Goal: Complete application form: Complete application form

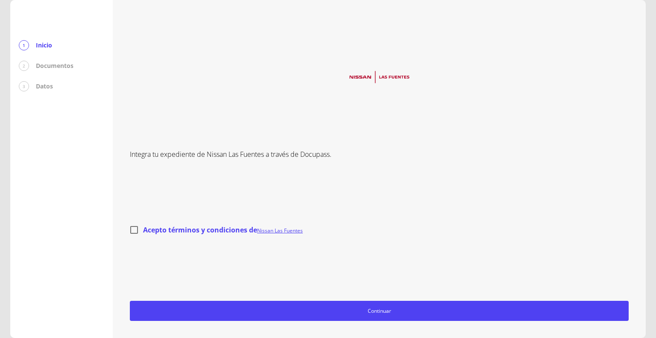
click at [134, 232] on input "Acepto términos y condiciones de Nissan Las Fuentes" at bounding box center [134, 230] width 18 height 18
checkbox input "true"
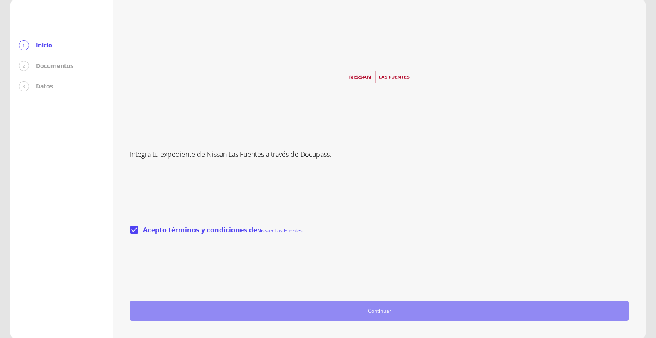
click at [266, 311] on span "Continuar" at bounding box center [379, 310] width 491 height 9
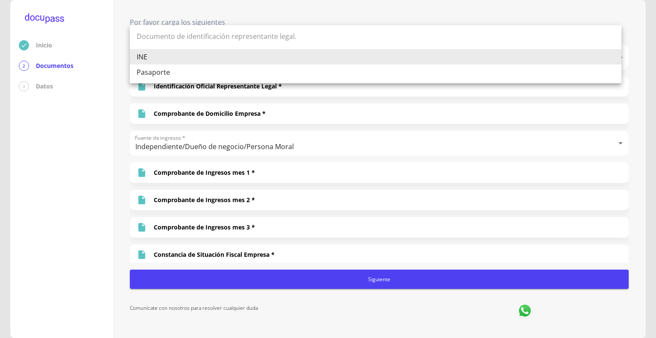
click at [386, 60] on body "Inicio 2 Documentos 3 Datos Por favor carga los siguientes Documentos Documento…" at bounding box center [328, 169] width 656 height 338
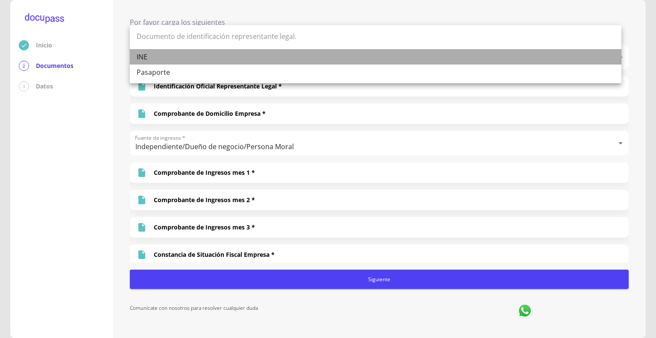
click at [386, 60] on li "INE" at bounding box center [376, 56] width 492 height 15
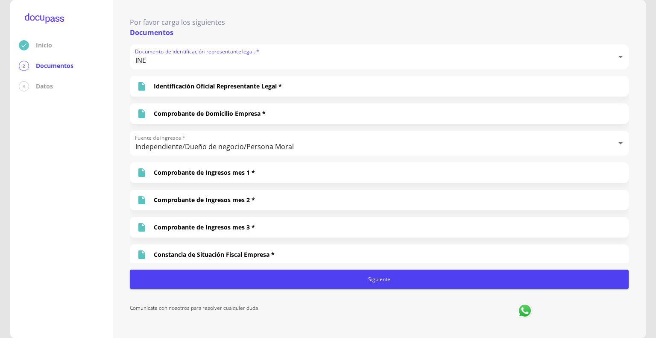
click at [321, 99] on div "Documento de identificación representante legal. * INE INE Identificación Ofici…" at bounding box center [379, 153] width 499 height 218
click at [325, 92] on div "Identificación Oficial Representante Legal *" at bounding box center [379, 86] width 499 height 21
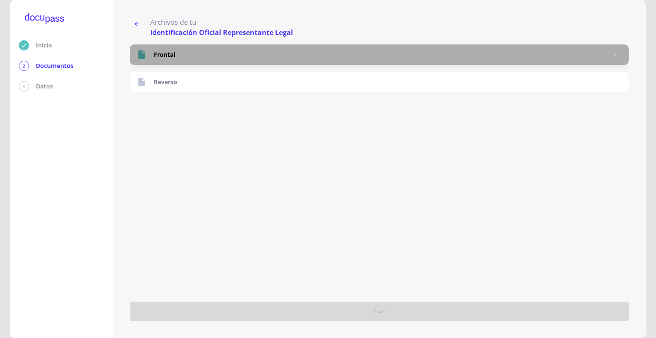
click at [217, 56] on div "Frontal" at bounding box center [379, 54] width 499 height 21
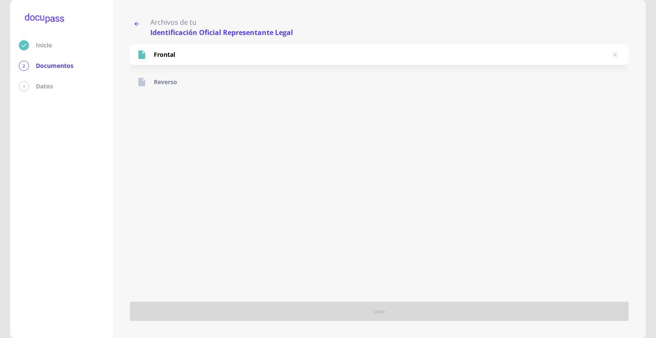
click at [186, 90] on div "Reverso" at bounding box center [379, 82] width 499 height 21
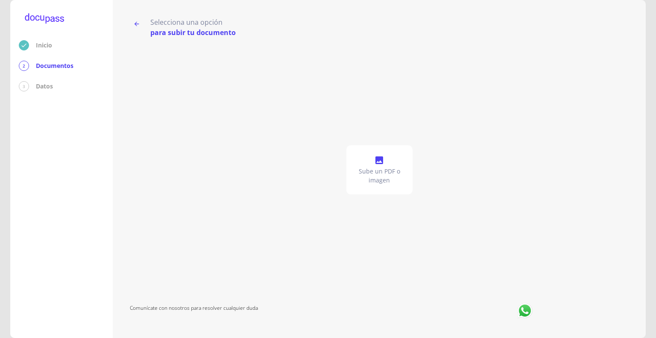
click at [389, 171] on p "Sube un PDF o imagen" at bounding box center [379, 175] width 59 height 17
click at [142, 24] on button "button" at bounding box center [137, 24] width 14 height 14
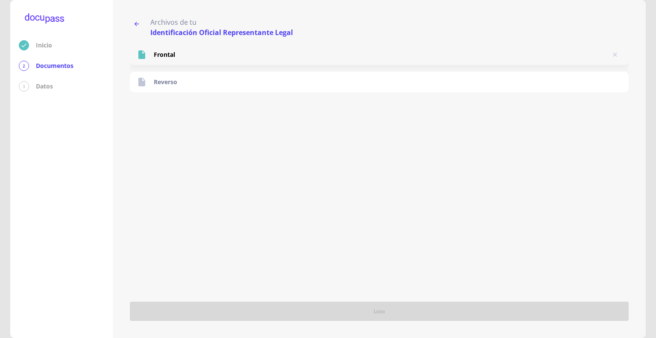
click at [168, 56] on p "Frontal" at bounding box center [164, 54] width 21 height 9
click at [611, 56] on button "delete" at bounding box center [616, 55] width 14 height 14
click at [148, 54] on div at bounding box center [145, 55] width 17 height 10
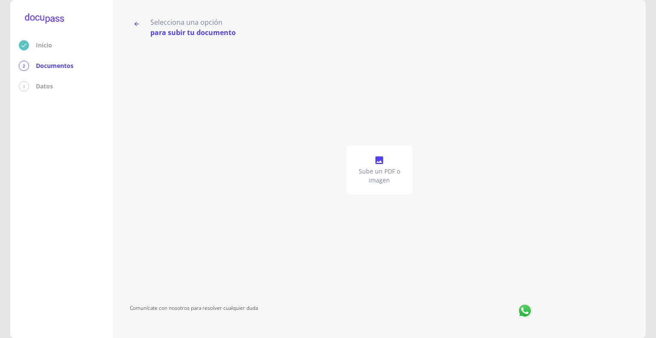
click at [385, 160] on div "Sube un PDF o imagen" at bounding box center [380, 169] width 66 height 49
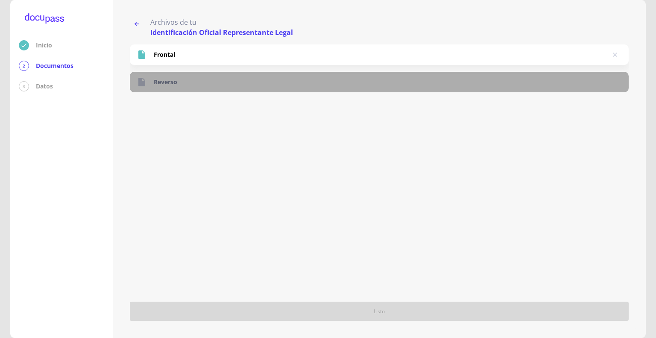
click at [166, 78] on p "Reverso" at bounding box center [166, 82] width 24 height 9
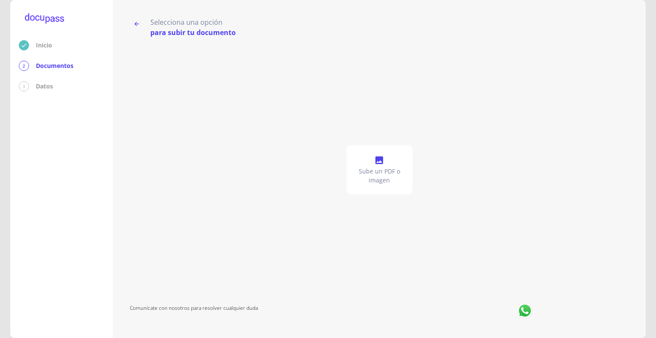
click at [376, 160] on icon at bounding box center [380, 160] width 8 height 8
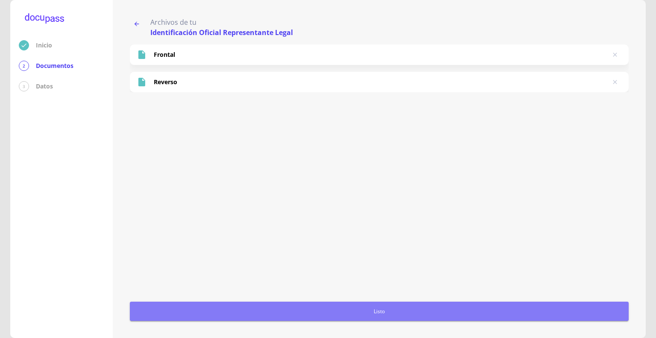
click at [395, 306] on button "Listo" at bounding box center [379, 311] width 499 height 19
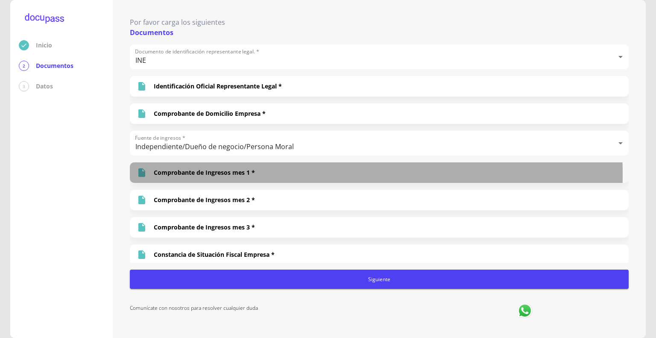
click at [244, 174] on p "Comprobante de Ingresos mes 1 *" at bounding box center [204, 172] width 101 height 9
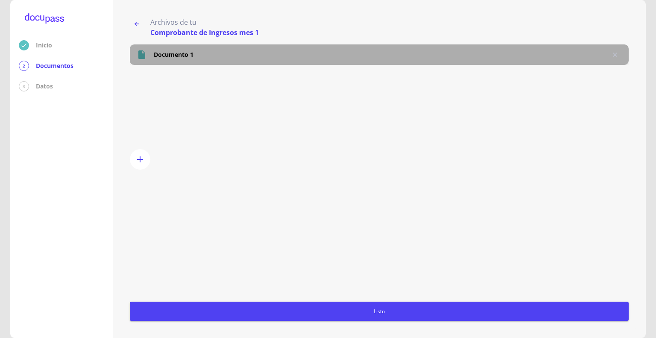
click at [182, 56] on p "Documento 1" at bounding box center [174, 54] width 40 height 9
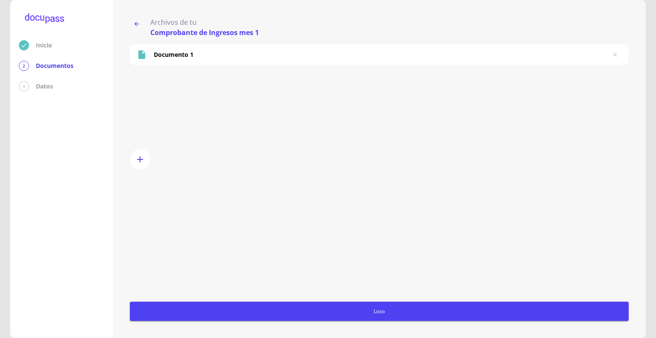
click at [138, 22] on icon "button" at bounding box center [136, 24] width 7 height 7
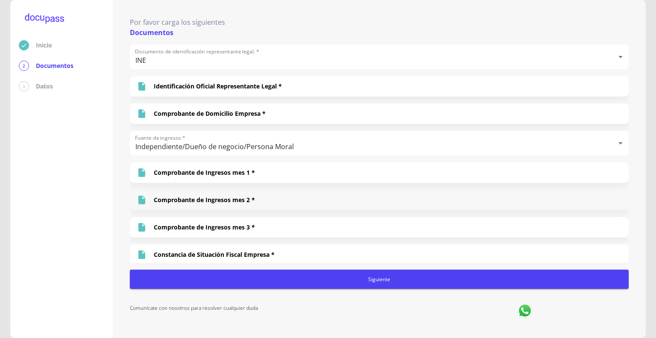
click at [245, 207] on div "Comprobante de Ingresos mes 2 *" at bounding box center [379, 200] width 499 height 21
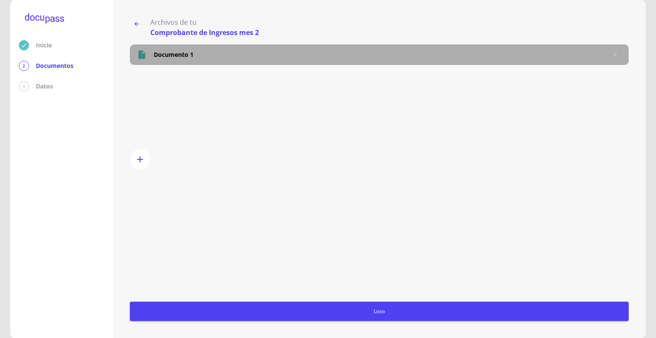
click at [188, 57] on p "Documento 1" at bounding box center [174, 54] width 40 height 9
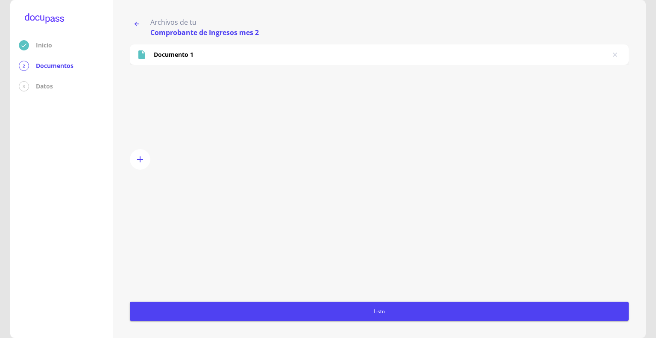
click at [138, 22] on icon "button" at bounding box center [136, 24] width 7 height 7
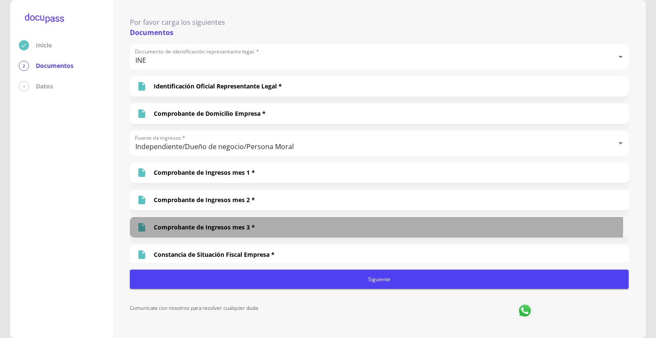
click at [222, 224] on p "Comprobante de Ingresos mes 3 *" at bounding box center [204, 227] width 101 height 9
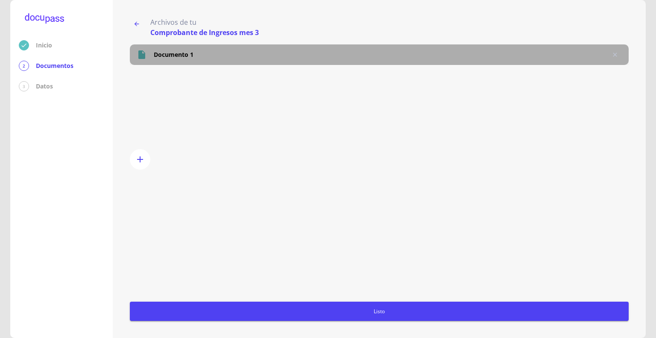
click at [162, 53] on p "Documento 1" at bounding box center [174, 54] width 40 height 9
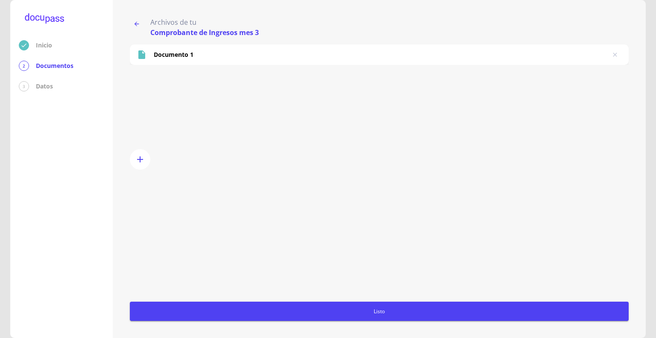
click at [132, 24] on button "button" at bounding box center [137, 24] width 14 height 14
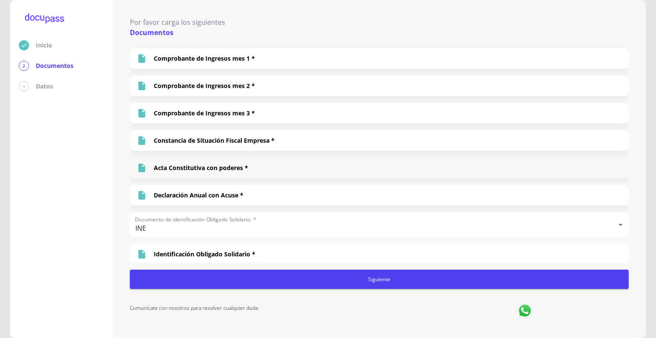
scroll to position [128, 0]
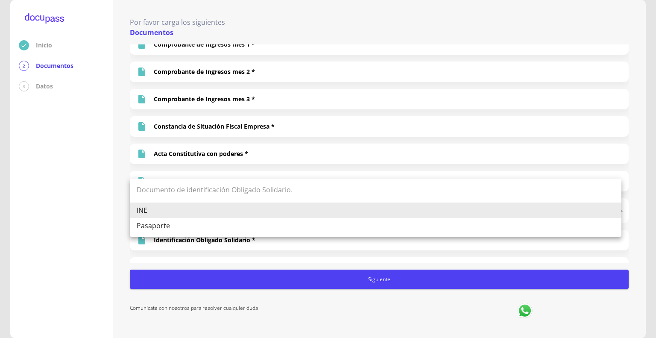
click at [212, 213] on body "Inicio 2 Documentos 3 Datos Por favor carga los siguientes Documentos Documento…" at bounding box center [328, 169] width 656 height 338
click at [183, 215] on li "INE" at bounding box center [376, 210] width 492 height 15
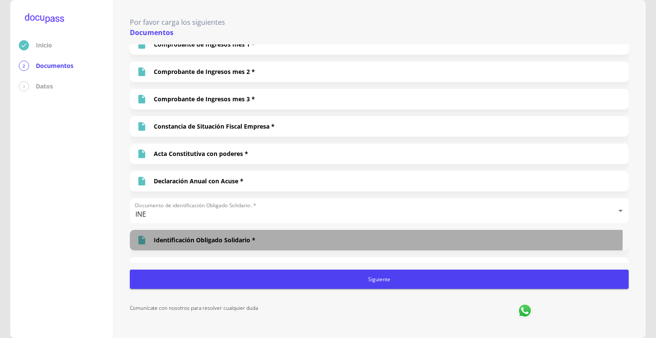
click at [198, 238] on p "Identificación Obligado Solidario *" at bounding box center [205, 240] width 102 height 9
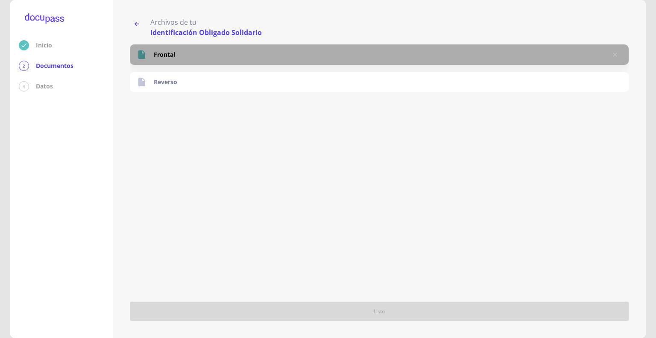
click at [163, 50] on p "Frontal" at bounding box center [164, 54] width 21 height 9
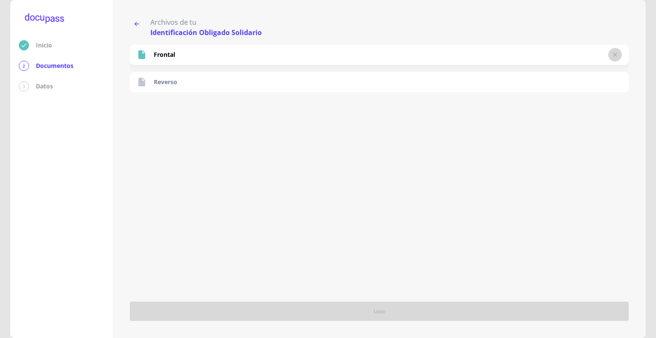
click at [615, 54] on icon "delete" at bounding box center [615, 55] width 4 height 4
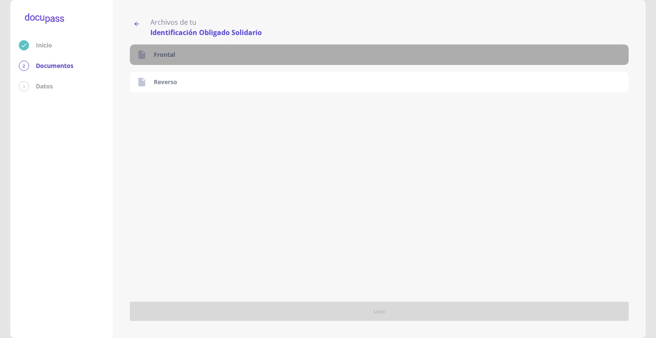
click at [179, 56] on div "Frontal" at bounding box center [379, 54] width 499 height 21
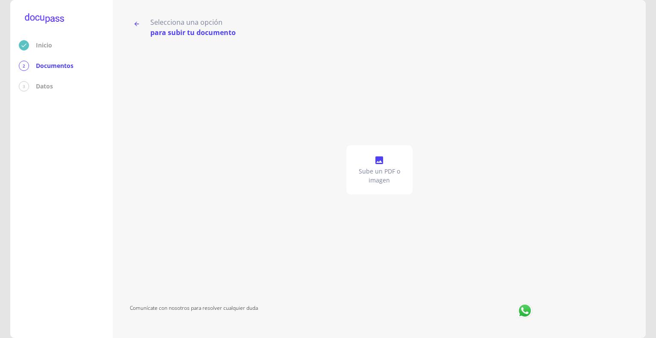
click at [390, 166] on div "Sube un PDF o imagen" at bounding box center [380, 169] width 66 height 49
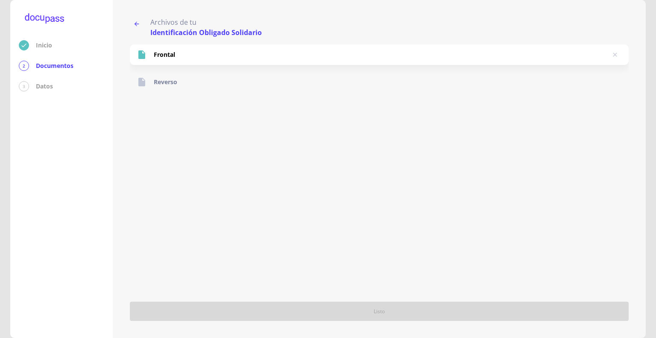
click at [167, 84] on p "Reverso" at bounding box center [166, 82] width 24 height 9
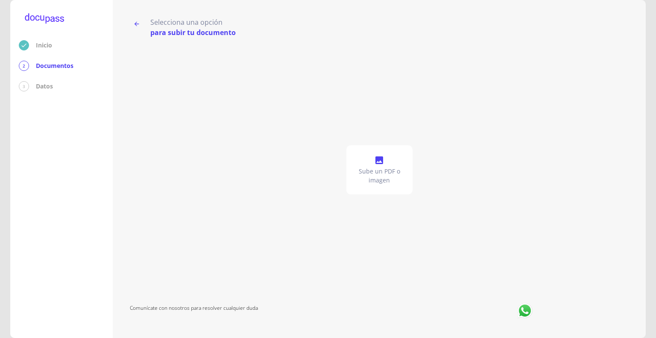
click at [376, 178] on p "Sube un PDF o imagen" at bounding box center [379, 175] width 59 height 17
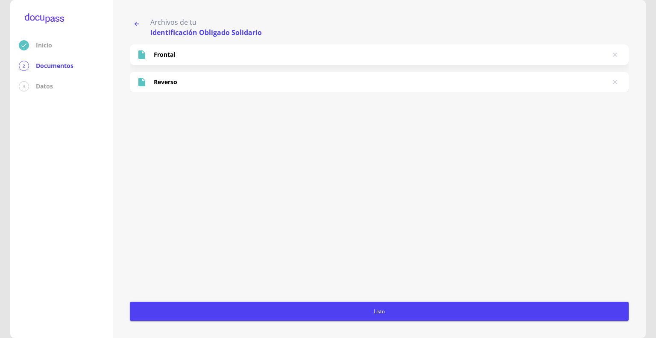
click at [371, 306] on button "Listo" at bounding box center [379, 311] width 499 height 19
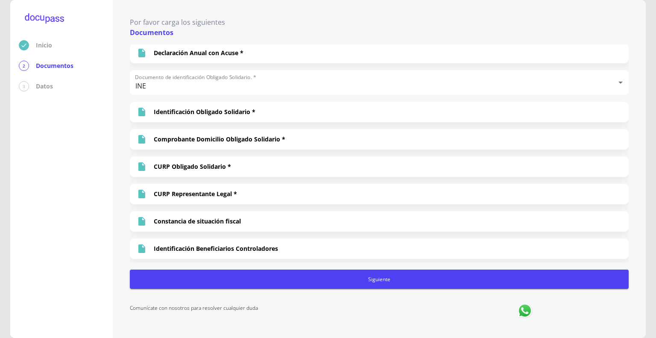
scroll to position [306, 0]
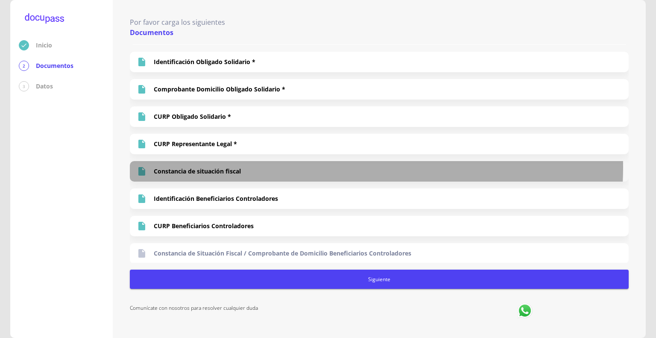
click at [345, 167] on div "Constancia de situación fiscal" at bounding box center [379, 171] width 499 height 21
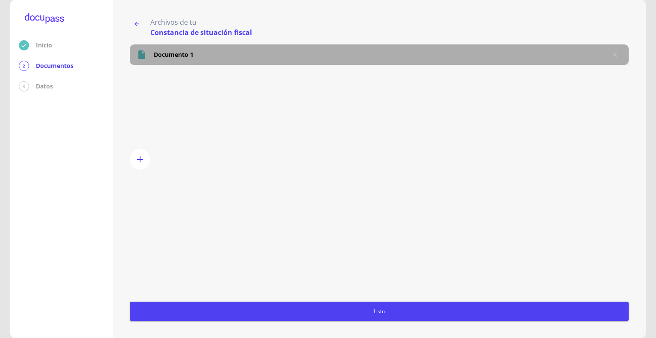
click at [171, 53] on p "Documento 1" at bounding box center [174, 54] width 40 height 9
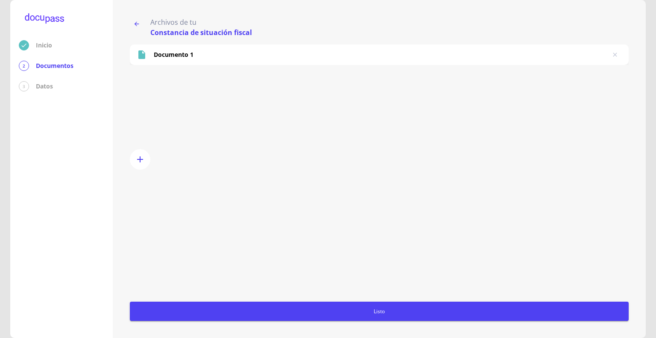
click at [138, 21] on icon "button" at bounding box center [136, 24] width 7 height 7
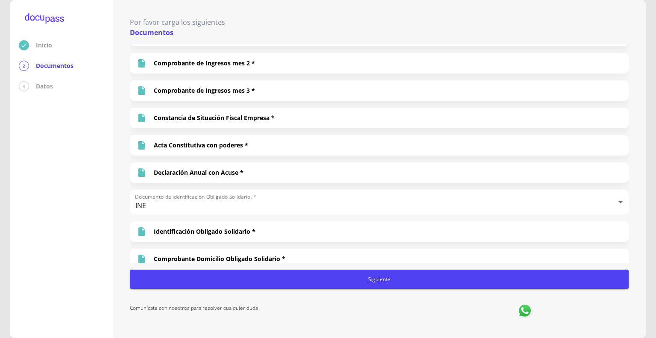
scroll to position [299, 0]
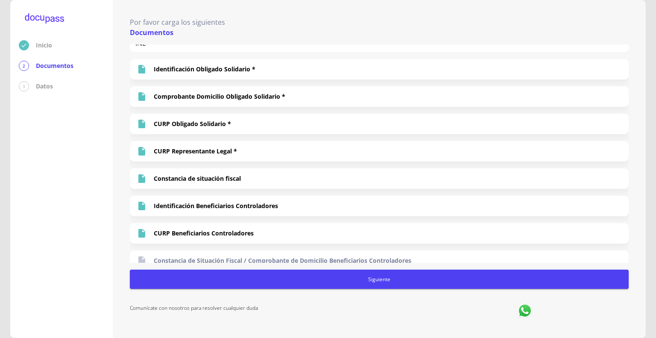
click at [431, 279] on span "Siguiente" at bounding box center [379, 279] width 492 height 9
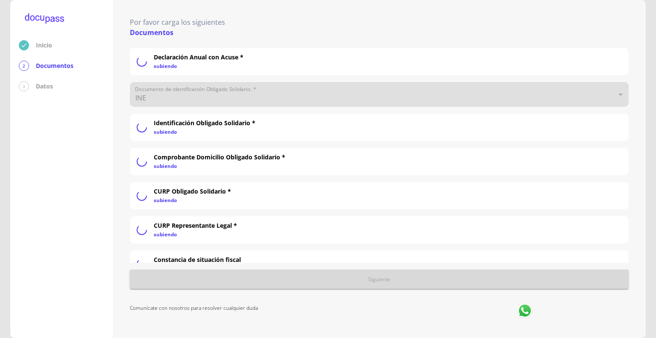
scroll to position [354, 0]
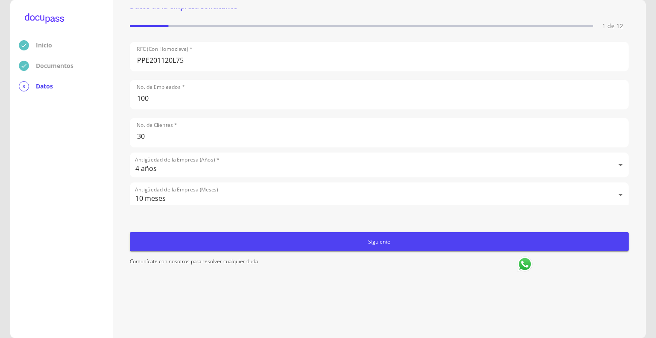
scroll to position [41, 0]
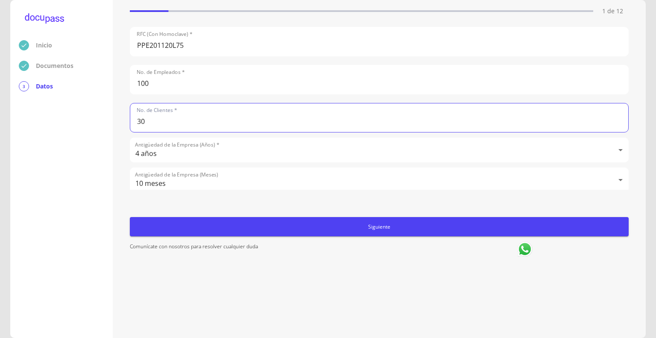
drag, startPoint x: 182, startPoint y: 118, endPoint x: 108, endPoint y: 117, distance: 74.4
click at [108, 118] on div "Inicio Documentos 3 Datos Completa lo siguiente Datos de la empresa solicitante…" at bounding box center [328, 169] width 636 height 338
type input "10"
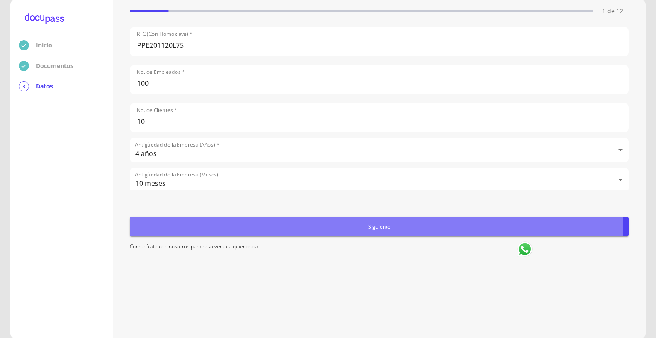
click at [342, 229] on span "Siguiente" at bounding box center [379, 226] width 492 height 9
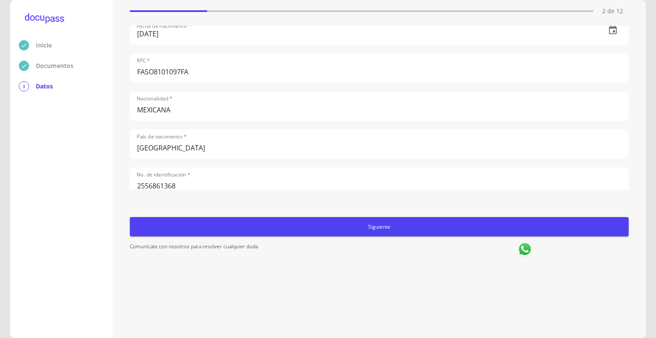
scroll to position [250, 0]
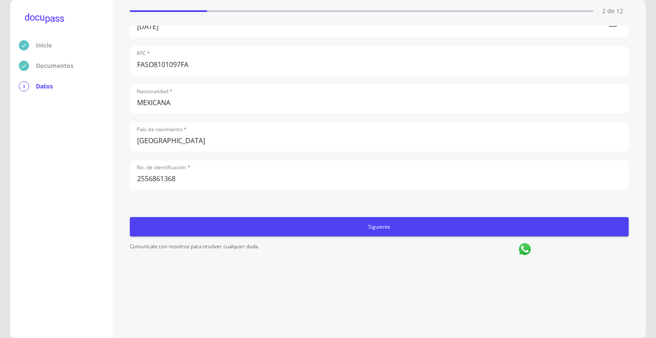
click at [400, 219] on button "Siguiente" at bounding box center [379, 226] width 499 height 19
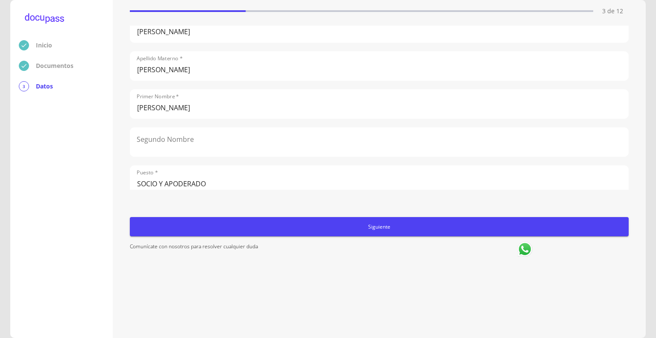
scroll to position [0, 0]
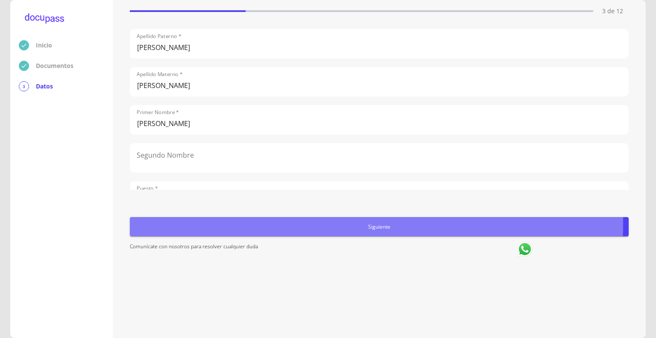
click at [277, 224] on span "Siguiente" at bounding box center [379, 226] width 492 height 9
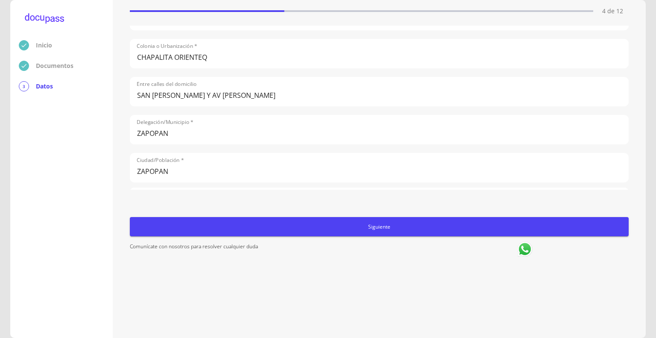
scroll to position [128, 0]
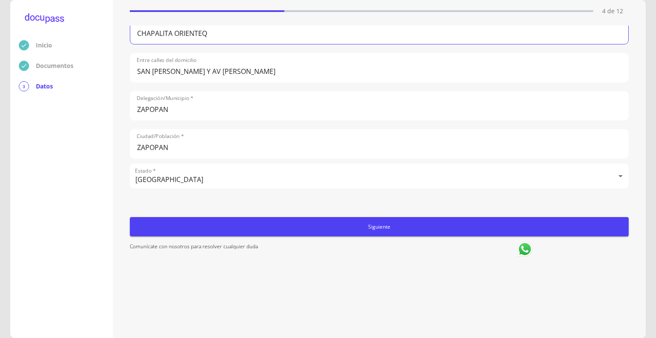
click at [243, 32] on input "CHAPALITA ORIENTEQ" at bounding box center [379, 29] width 498 height 29
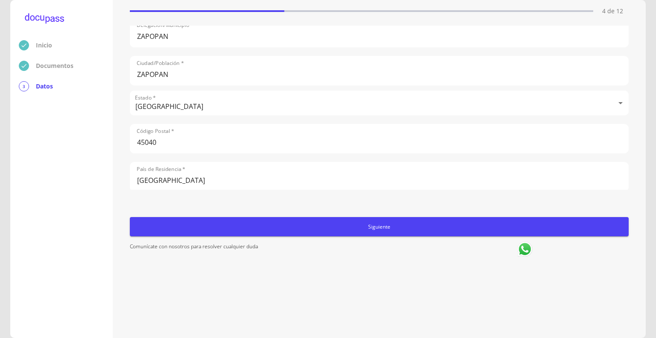
type input "CHAPALITA ORIENTE"
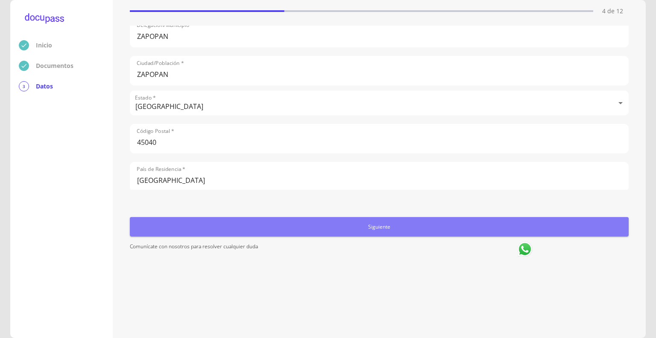
click at [391, 229] on span "Siguiente" at bounding box center [379, 226] width 492 height 9
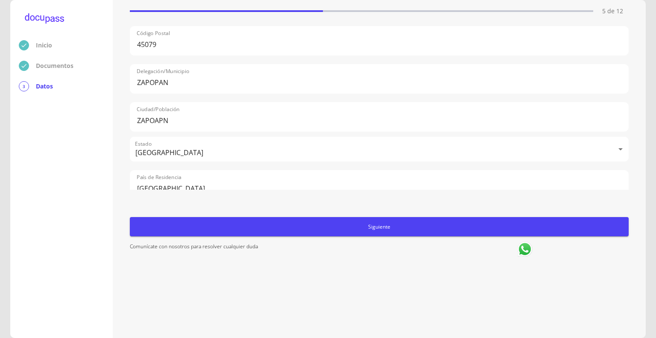
scroll to position [356, 0]
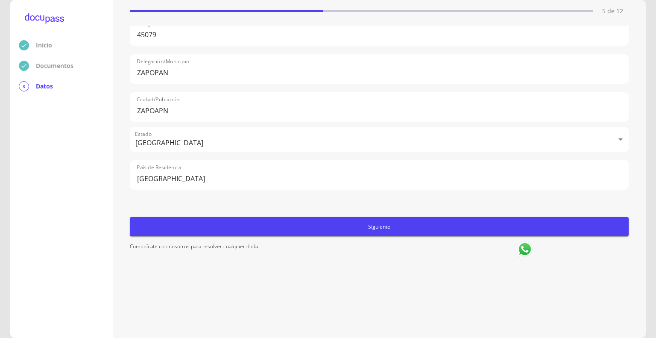
click at [318, 221] on button "Siguiente" at bounding box center [379, 226] width 499 height 19
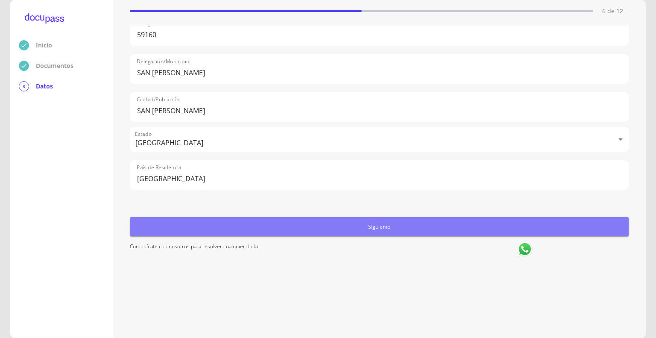
click at [386, 230] on span "Siguiente" at bounding box center [379, 226] width 492 height 9
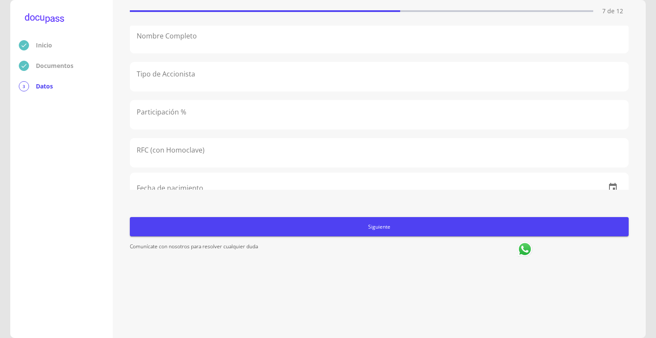
scroll to position [0, 0]
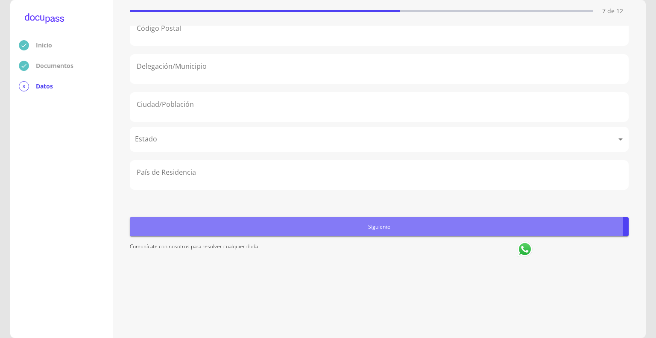
click at [337, 222] on span "Siguiente" at bounding box center [379, 226] width 492 height 9
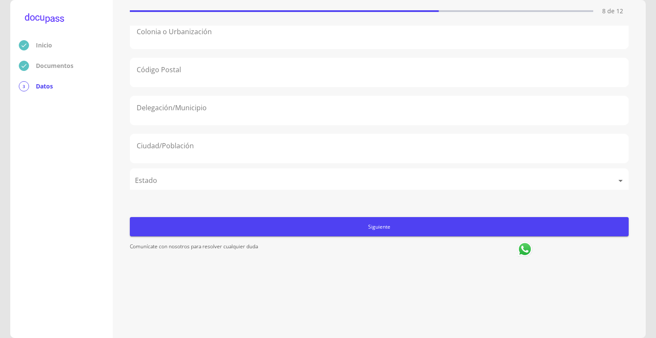
scroll to position [356, 0]
click at [370, 225] on span "Siguiente" at bounding box center [379, 226] width 492 height 9
click at [350, 226] on span "Siguiente" at bounding box center [379, 226] width 492 height 9
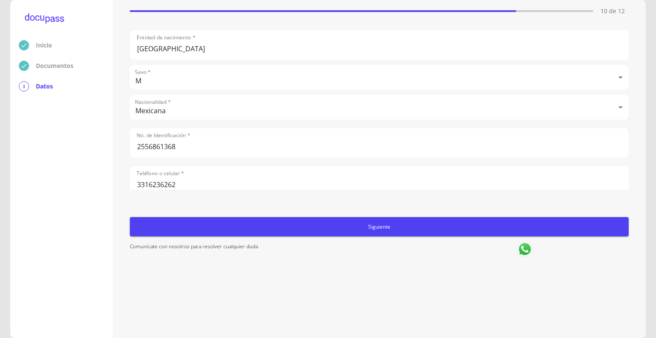
scroll to position [377, 0]
click at [344, 220] on button "Siguiente" at bounding box center [379, 226] width 499 height 19
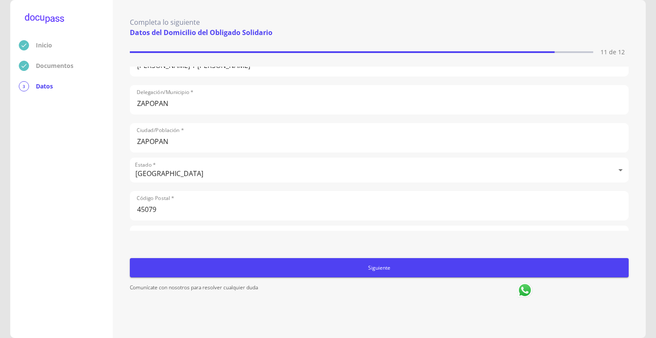
scroll to position [305, 0]
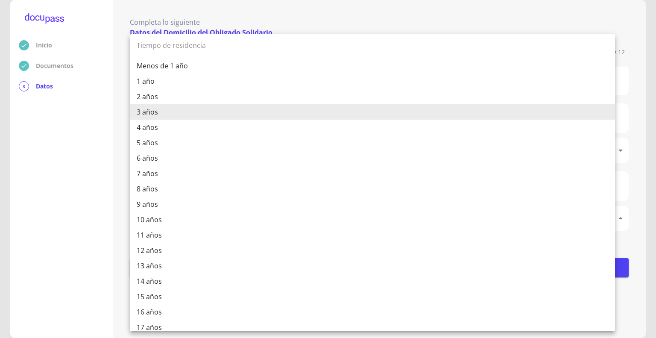
click at [320, 209] on body "Inicio Documentos 3 Datos Completa lo siguiente Datos del Domicilio del Obligad…" at bounding box center [328, 169] width 656 height 338
click at [320, 209] on li "9 años" at bounding box center [372, 204] width 485 height 15
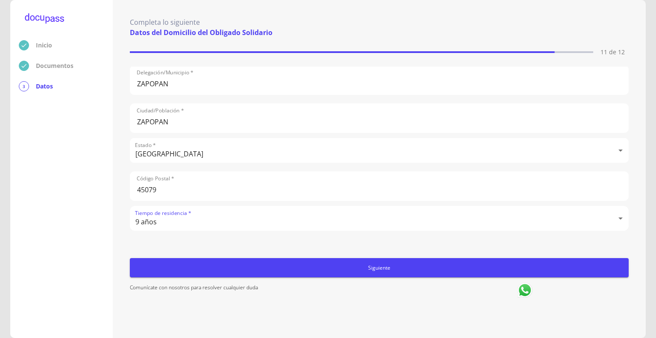
click at [301, 220] on body "Inicio Documentos 3 Datos Completa lo siguiente Datos del Domicilio del Obligad…" at bounding box center [328, 169] width 656 height 338
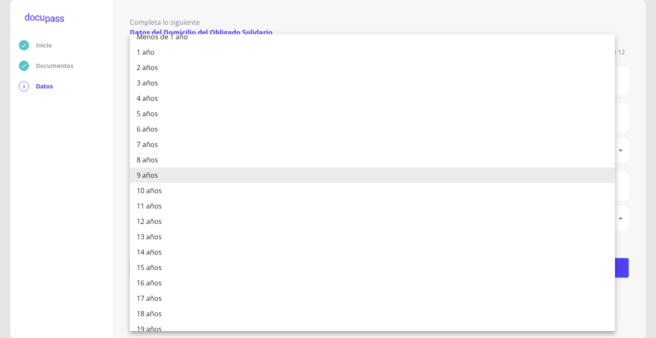
scroll to position [53, 0]
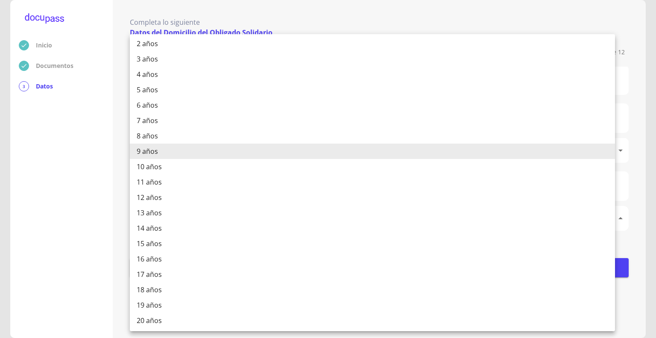
click at [228, 317] on li "20 años" at bounding box center [372, 320] width 485 height 15
type input "20 años"
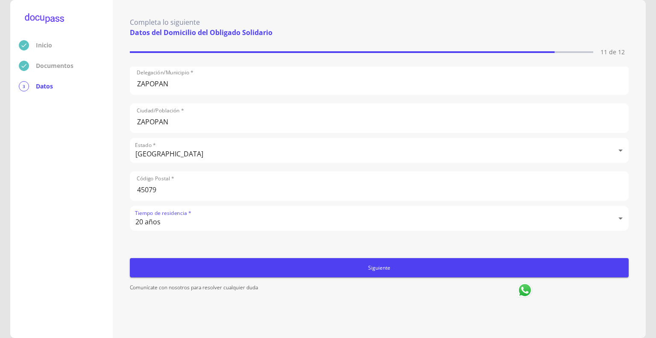
click at [309, 253] on form "Situación de vivienda * Propia Propia Valor Aproximado * $4,000,000 Domicilio P…" at bounding box center [379, 219] width 499 height 304
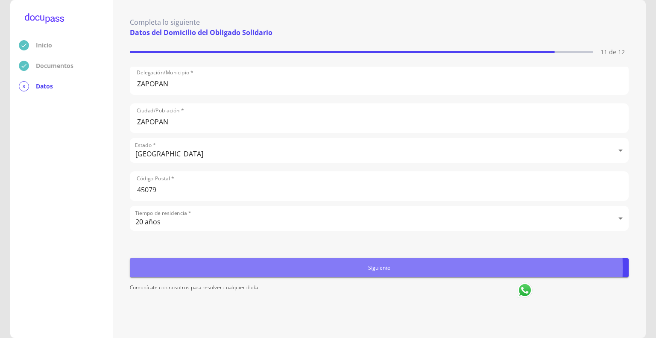
click at [304, 268] on span "Siguiente" at bounding box center [379, 267] width 492 height 9
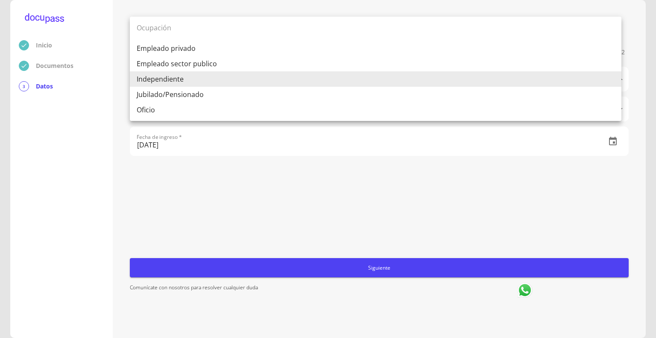
click at [338, 78] on body "Inicio Documentos 3 Datos Completa lo siguiente Ocupación del Obligado Solidari…" at bounding box center [328, 169] width 656 height 338
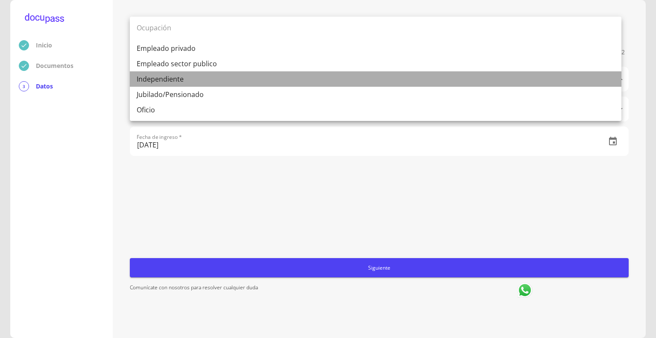
click at [338, 78] on li "Independiente" at bounding box center [376, 78] width 492 height 15
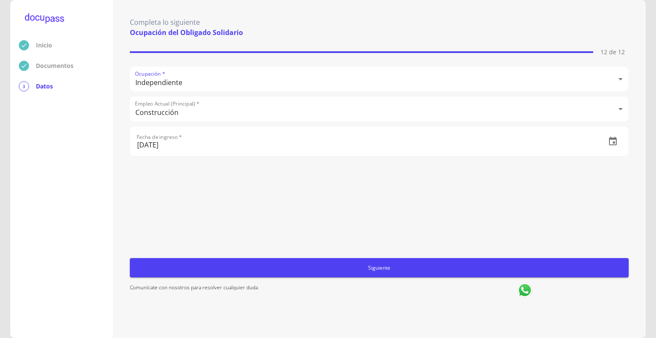
click at [344, 148] on input "[DATE]" at bounding box center [364, 141] width 469 height 29
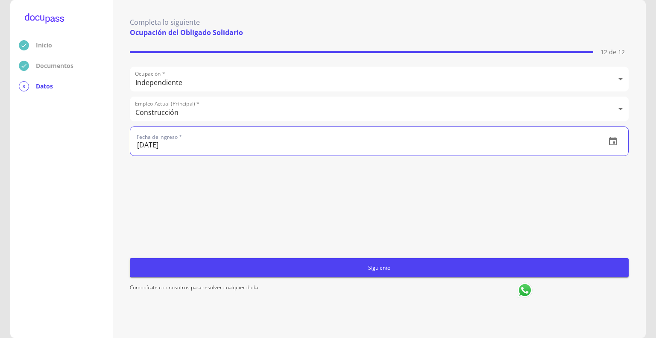
drag, startPoint x: 141, startPoint y: 144, endPoint x: 145, endPoint y: 139, distance: 7.0
click at [145, 139] on input "[DATE]" at bounding box center [364, 141] width 469 height 29
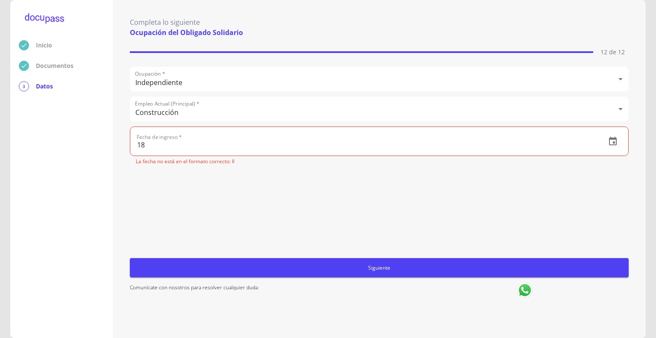
click at [609, 141] on icon "button" at bounding box center [613, 141] width 10 height 10
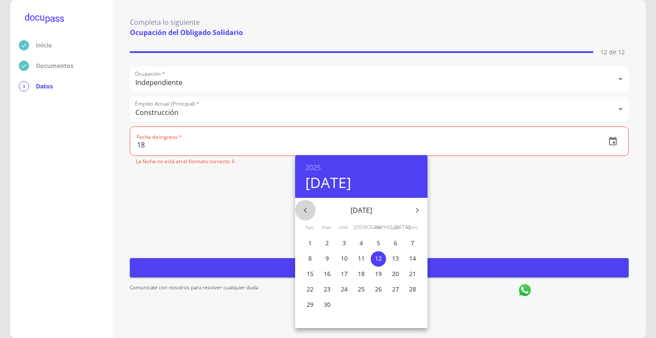
click at [307, 211] on icon "button" at bounding box center [305, 210] width 10 height 10
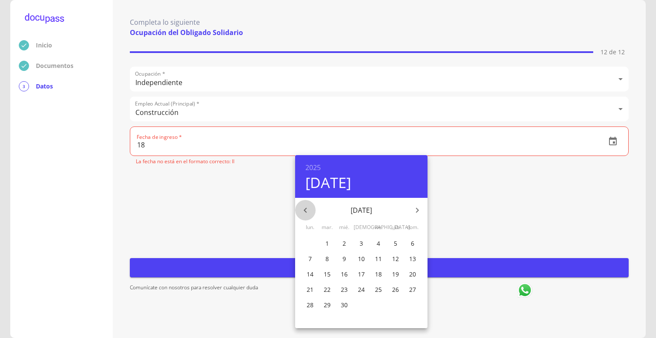
click at [307, 211] on icon "button" at bounding box center [305, 210] width 10 height 10
click at [322, 185] on h4 "[DATE]" at bounding box center [329, 182] width 46 height 18
click at [312, 167] on h6 "2025" at bounding box center [313, 168] width 15 height 12
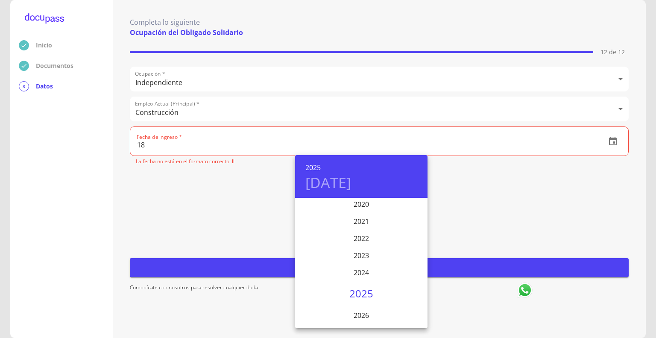
scroll to position [2060, 0]
click at [360, 218] on div "2020" at bounding box center [361, 216] width 132 height 17
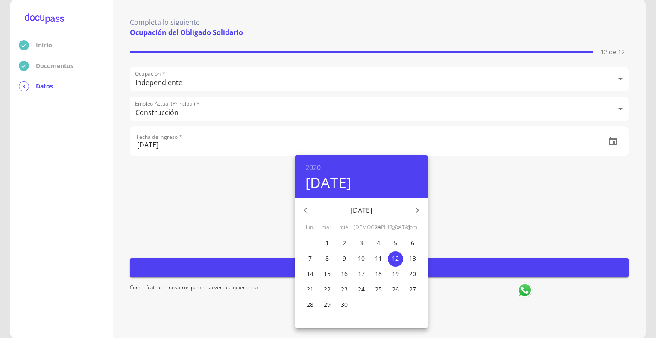
click at [420, 210] on icon "button" at bounding box center [417, 210] width 10 height 10
click at [344, 289] on p "18" at bounding box center [344, 289] width 7 height 9
type input "[DATE]"
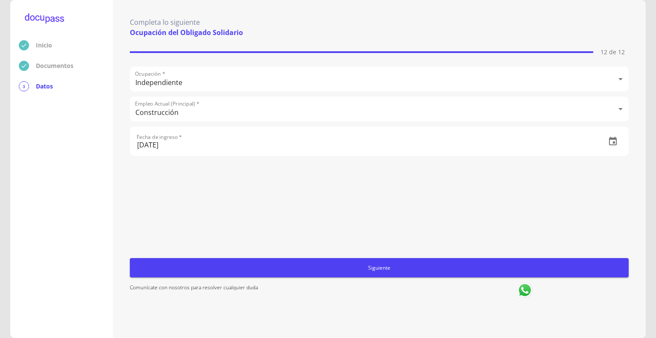
click at [380, 269] on span "Siguiente" at bounding box center [379, 267] width 492 height 9
